Goal: Task Accomplishment & Management: Manage account settings

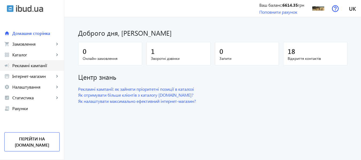
click at [36, 68] on span "Рекламні кампанії" at bounding box center [35, 65] width 47 height 5
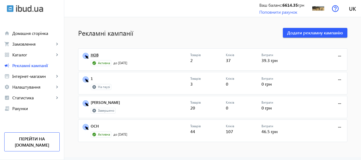
click at [92, 54] on link "НОВ" at bounding box center [141, 56] width 100 height 7
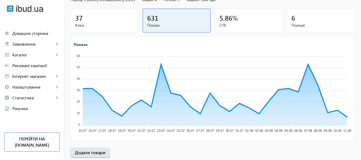
scroll to position [99, 0]
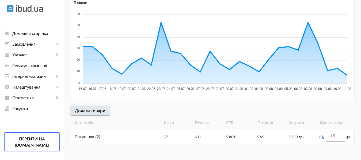
click at [320, 136] on img at bounding box center [322, 136] width 4 height 4
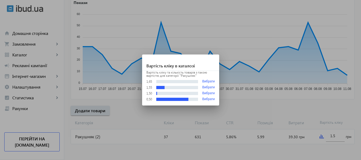
scroll to position [0, 0]
click at [336, 135] on div at bounding box center [180, 80] width 361 height 160
click at [336, 135] on input "1.5" at bounding box center [335, 135] width 10 height 5
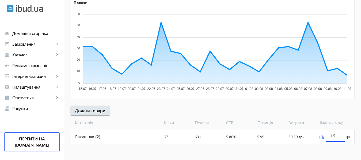
click at [336, 135] on input "1.5" at bounding box center [335, 135] width 10 height 5
type input "2"
click at [332, 147] on mat-sidenav-content "arrow_back Рекламні кампанії НОВ Зупинити Період: з 14.05.2025 23:38 до 31.01.2…" at bounding box center [212, 39] width 297 height 242
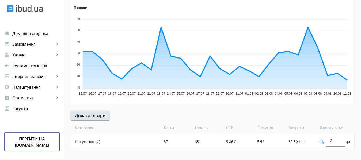
scroll to position [99, 0]
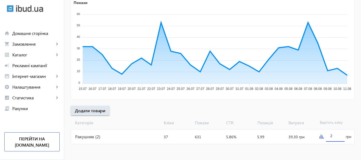
click at [335, 137] on input "2" at bounding box center [335, 135] width 10 height 5
click at [333, 146] on mat-sidenav-content "arrow_back Рекламні кампанії НОВ Зупинити Період: з 14.05.2025 23:38 до 31.01.2…" at bounding box center [212, 39] width 297 height 242
click at [337, 134] on input "2.2" at bounding box center [335, 135] width 10 height 5
type input "2.3"
click at [331, 152] on mat-sidenav-content "arrow_back Рекламні кампанії НОВ Зупинити Період: з 14.05.2025 23:38 до 31.01.2…" at bounding box center [212, 39] width 297 height 242
